Goal: Task Accomplishment & Management: Manage account settings

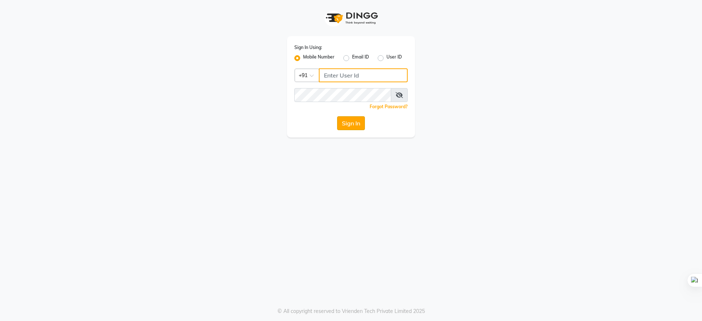
type input "9289961179"
click at [352, 120] on button "Sign In" at bounding box center [351, 123] width 28 height 14
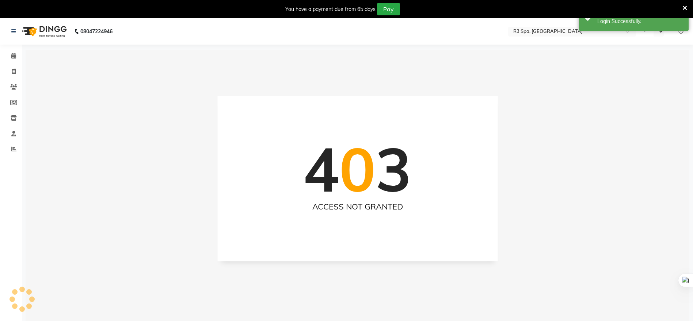
select select "en"
click at [10, 54] on span at bounding box center [13, 56] width 13 height 8
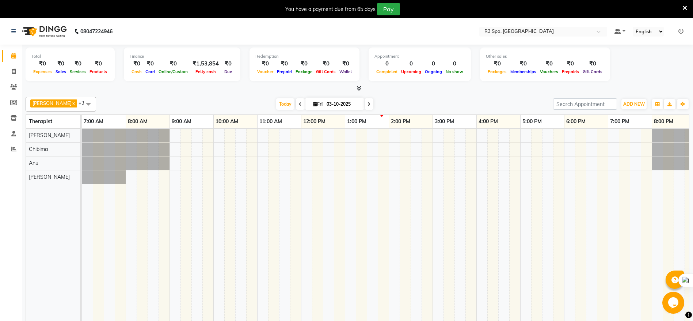
click at [372, 149] on div at bounding box center [433, 230] width 702 height 203
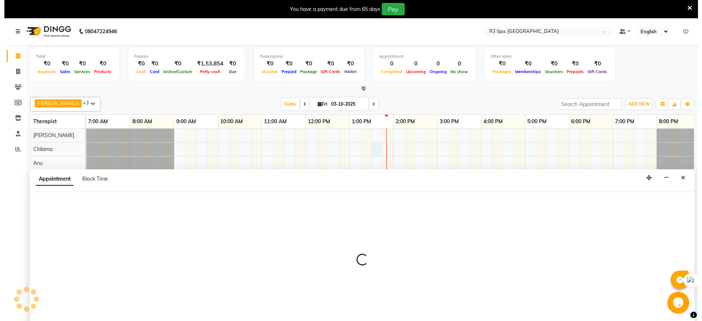
scroll to position [18, 0]
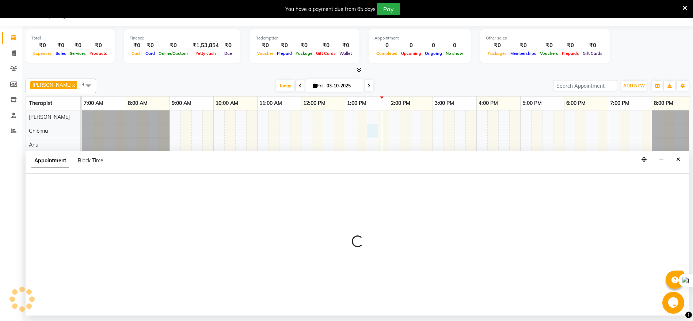
select select "86019"
select select "810"
select select "tentative"
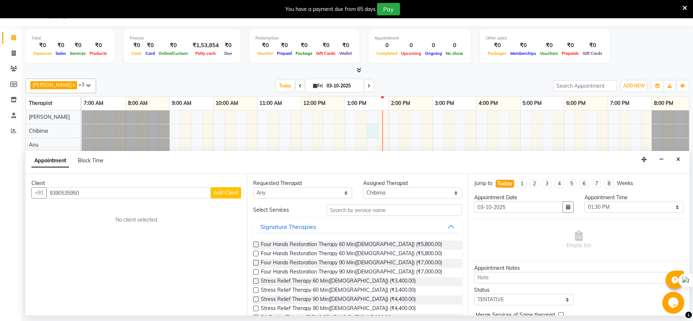
type input "9390535950"
click at [360, 207] on input "text" at bounding box center [395, 209] width 136 height 11
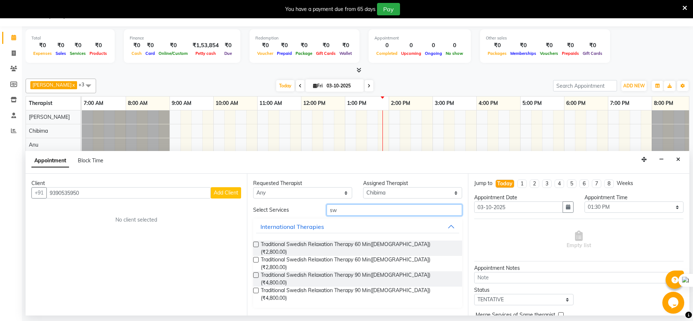
type input "sw"
click at [256, 243] on label at bounding box center [255, 244] width 5 height 5
click at [256, 243] on input "checkbox" at bounding box center [255, 245] width 5 height 5
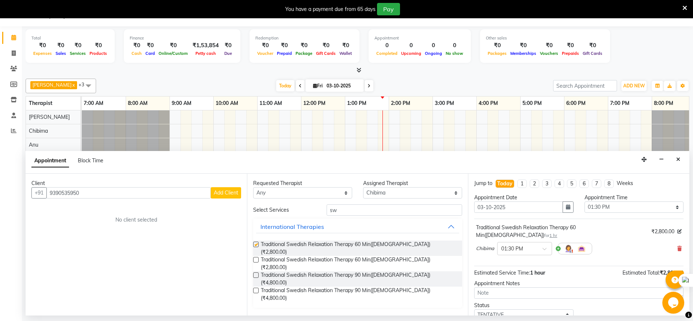
checkbox input "false"
click at [671, 206] on select "Select 08:00 AM 08:15 AM 08:30 AM 08:45 AM 09:00 AM 09:15 AM 09:30 AM 09:45 AM …" at bounding box center [634, 206] width 99 height 11
select select "825"
click at [585, 201] on select "Select 08:00 AM 08:15 AM 08:30 AM 08:45 AM 09:00 AM 09:15 AM 09:30 AM 09:45 AM …" at bounding box center [634, 206] width 99 height 11
click at [229, 194] on span "Add Client" at bounding box center [226, 192] width 24 height 7
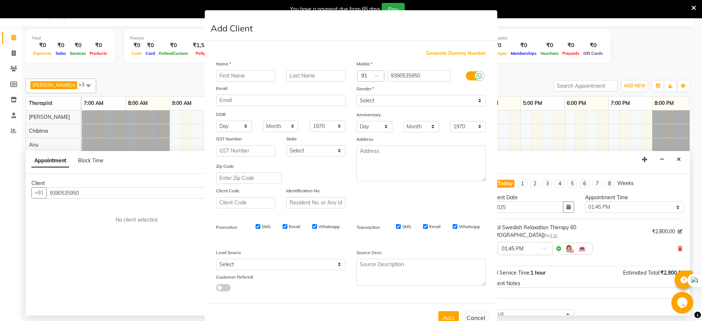
click at [252, 75] on input "text" at bounding box center [245, 75] width 59 height 11
type input "[PERSON_NAME]"
click at [474, 101] on select "Select [DEMOGRAPHIC_DATA] [DEMOGRAPHIC_DATA] Other Prefer Not To Say" at bounding box center [420, 100] width 129 height 11
select select "[DEMOGRAPHIC_DATA]"
click at [356, 95] on select "Select [DEMOGRAPHIC_DATA] [DEMOGRAPHIC_DATA] Other Prefer Not To Say" at bounding box center [420, 100] width 129 height 11
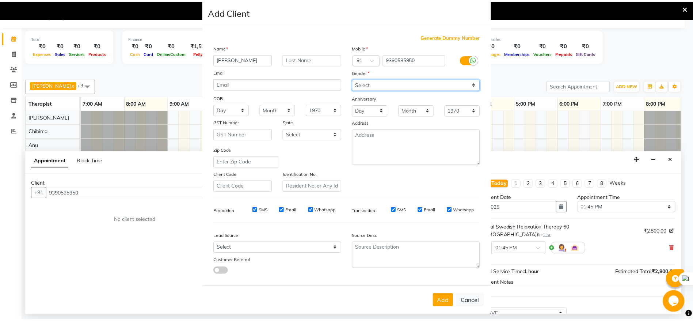
scroll to position [29, 0]
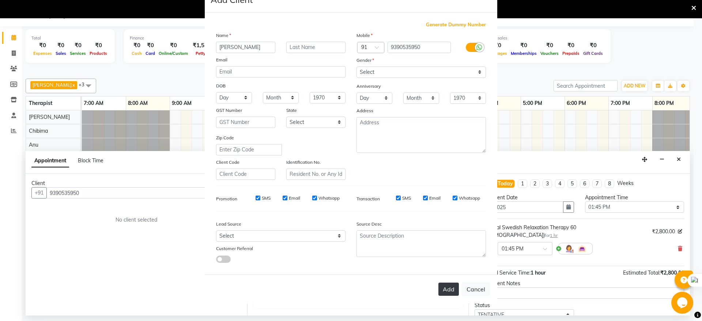
click at [451, 287] on button "Add" at bounding box center [448, 288] width 20 height 13
type input "93******50"
select select
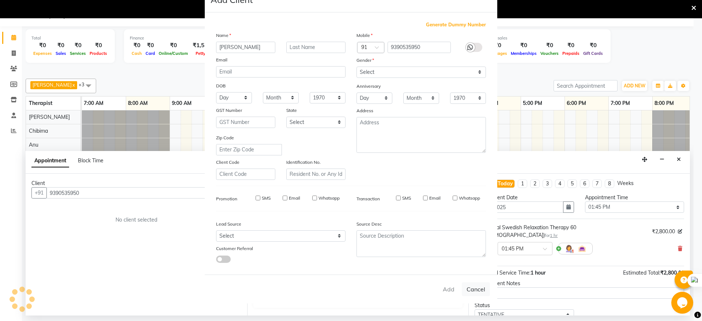
select select
checkbox input "false"
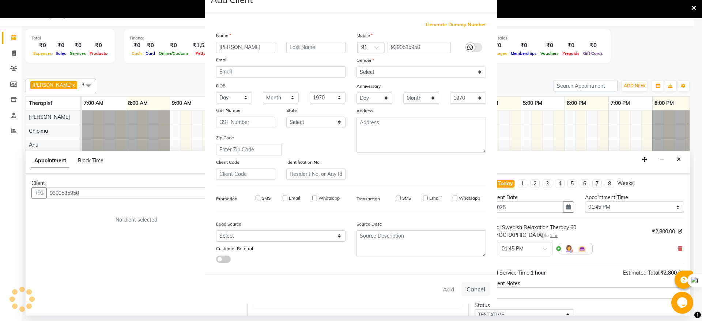
checkbox input "false"
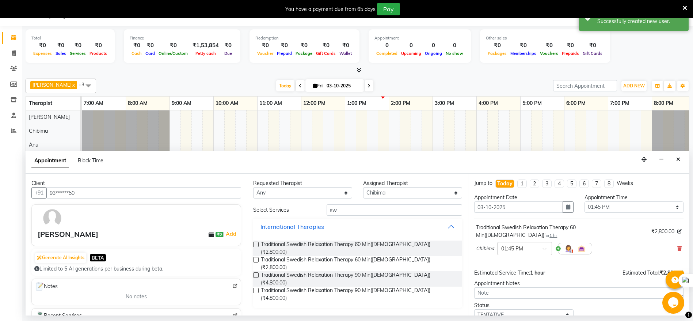
scroll to position [43, 0]
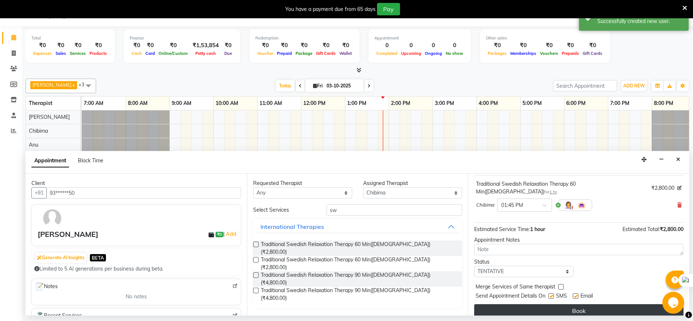
click at [572, 304] on button "Book" at bounding box center [578, 310] width 209 height 13
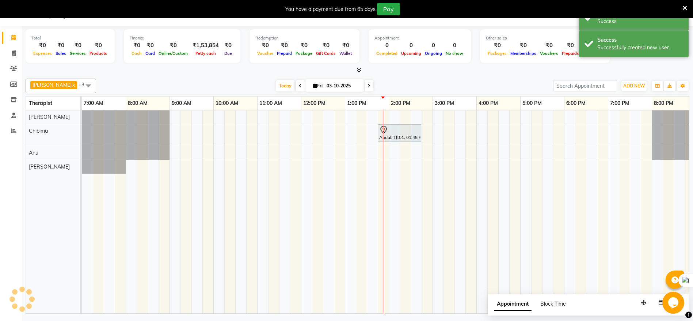
scroll to position [0, 0]
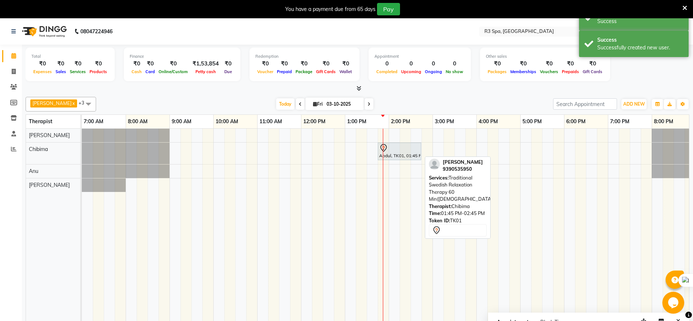
click at [395, 149] on div at bounding box center [399, 148] width 41 height 9
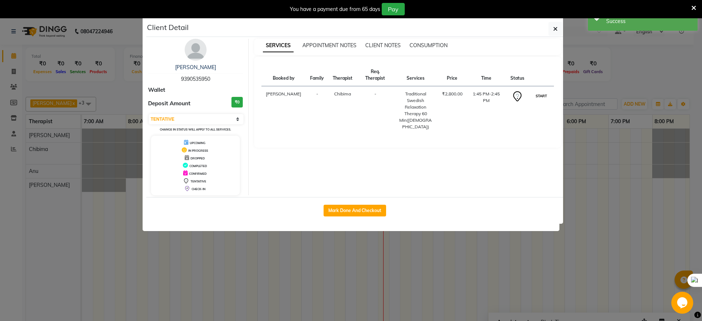
click at [539, 91] on button "START" at bounding box center [541, 95] width 15 height 9
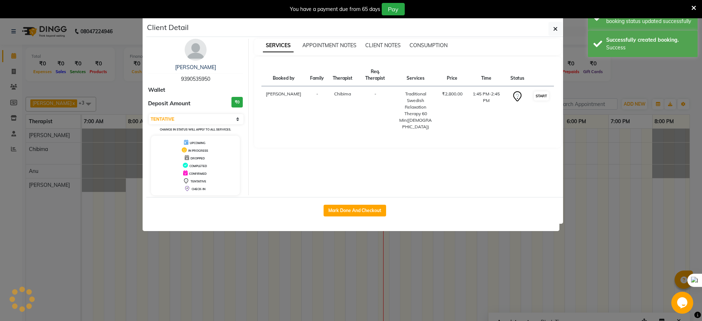
select select "1"
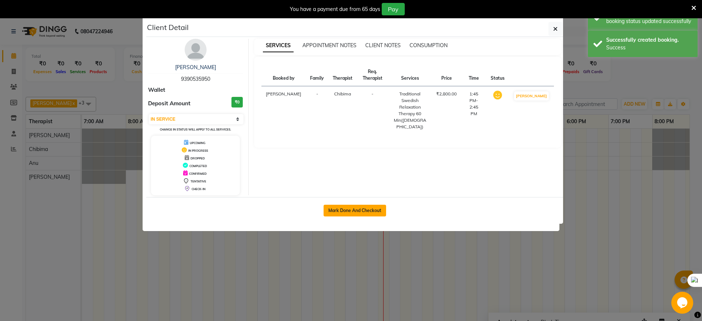
click at [326, 211] on button "Mark Done And Checkout" at bounding box center [354, 211] width 62 height 12
select select "service"
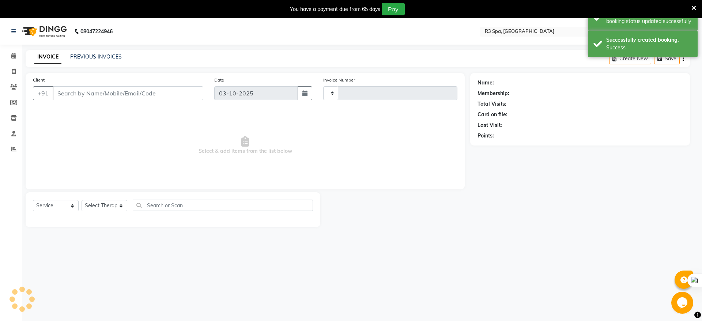
type input "0258"
select select "3"
select select "8612"
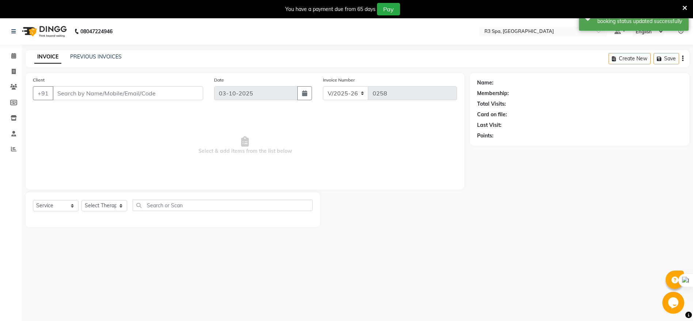
type input "93******50"
select select "86019"
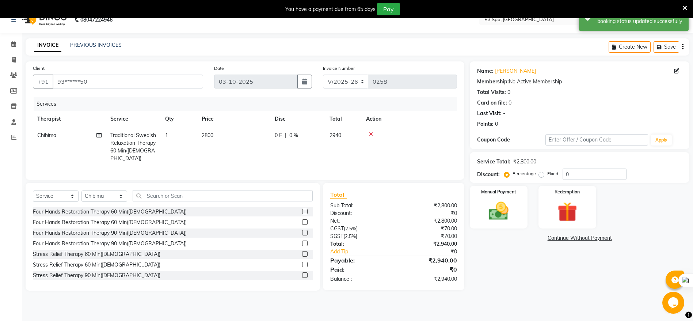
scroll to position [18, 0]
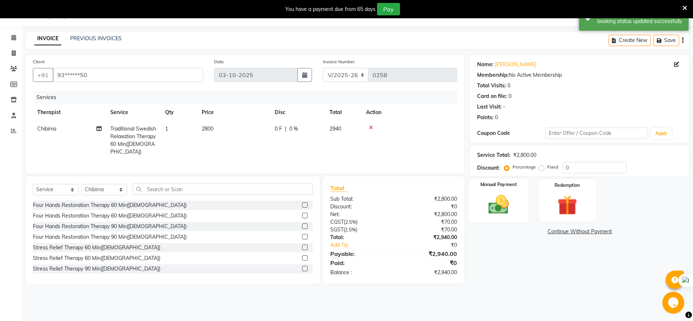
click at [513, 186] on label "Manual Payment" at bounding box center [499, 184] width 37 height 7
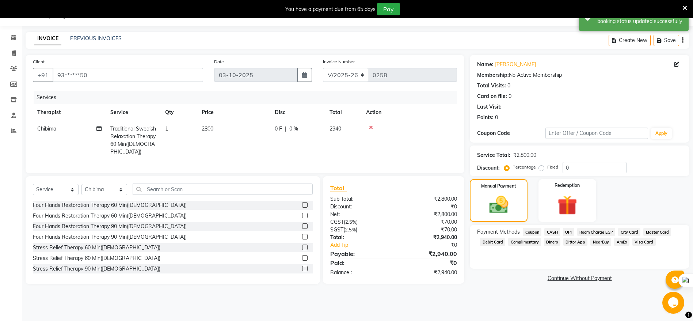
click at [556, 229] on span "CASH" at bounding box center [553, 232] width 16 height 8
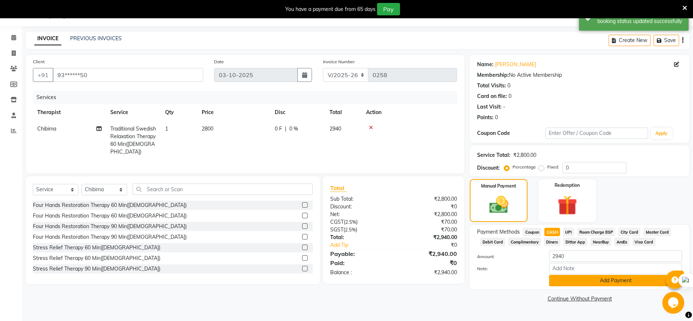
click at [569, 281] on button "Add Payment" at bounding box center [615, 280] width 133 height 11
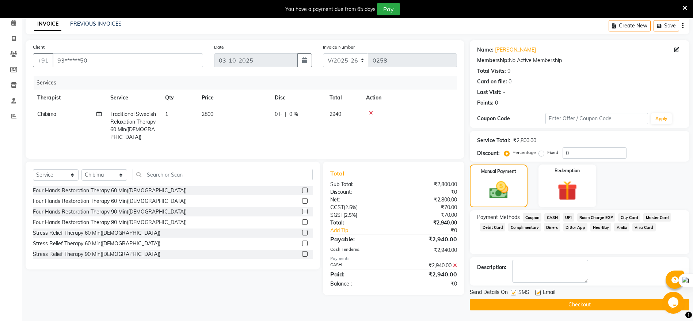
scroll to position [33, 0]
click at [574, 300] on button "Checkout" at bounding box center [580, 304] width 220 height 11
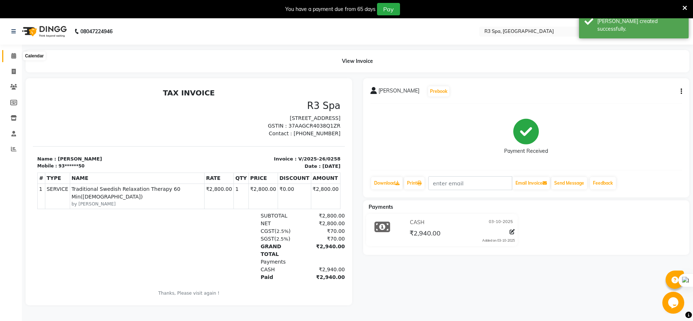
click at [13, 54] on icon at bounding box center [13, 55] width 5 height 5
